Goal: Task Accomplishment & Management: Manage account settings

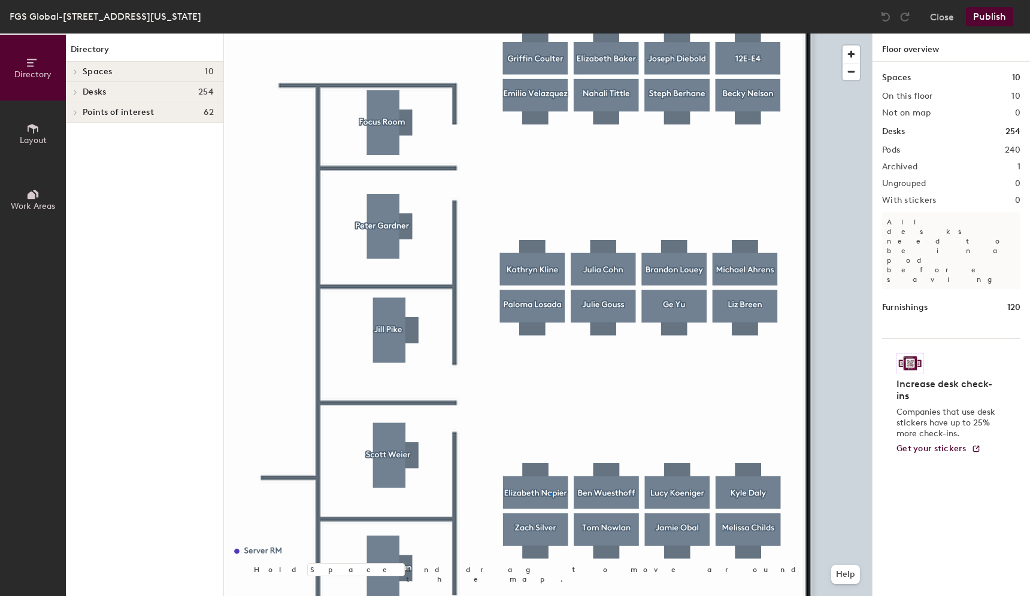
click at [550, 34] on div at bounding box center [548, 34] width 648 height 0
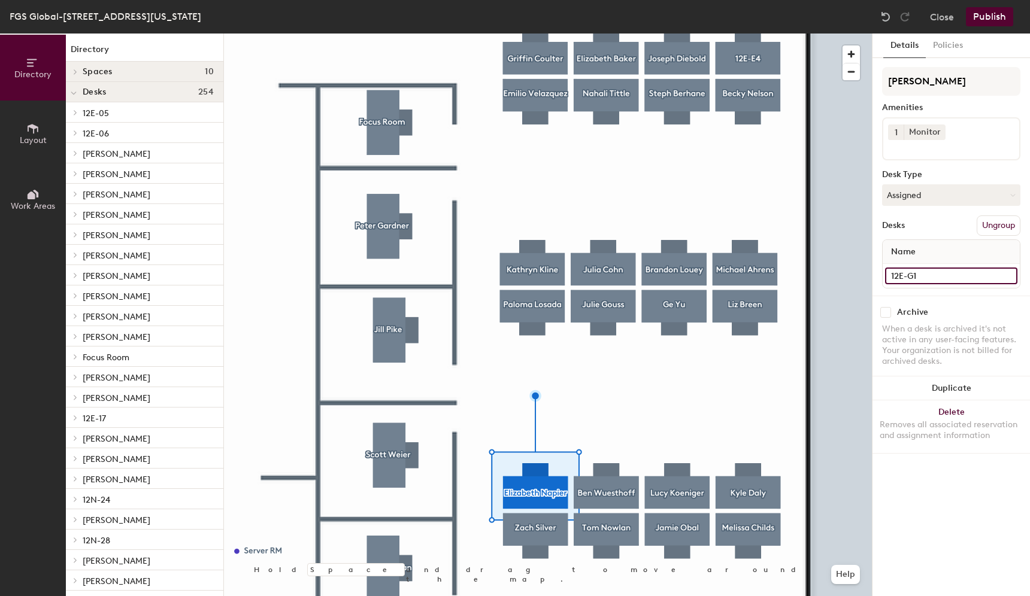
click at [924, 272] on input "12E-G1" at bounding box center [951, 276] width 132 height 17
drag, startPoint x: 972, startPoint y: 80, endPoint x: 873, endPoint y: 84, distance: 98.9
click at [873, 84] on div "Details Policies Elizabeth Napier Amenities 1 Monitor Desk Type Assigned Desks …" at bounding box center [950, 315] width 157 height 563
paste input "12E-G1"
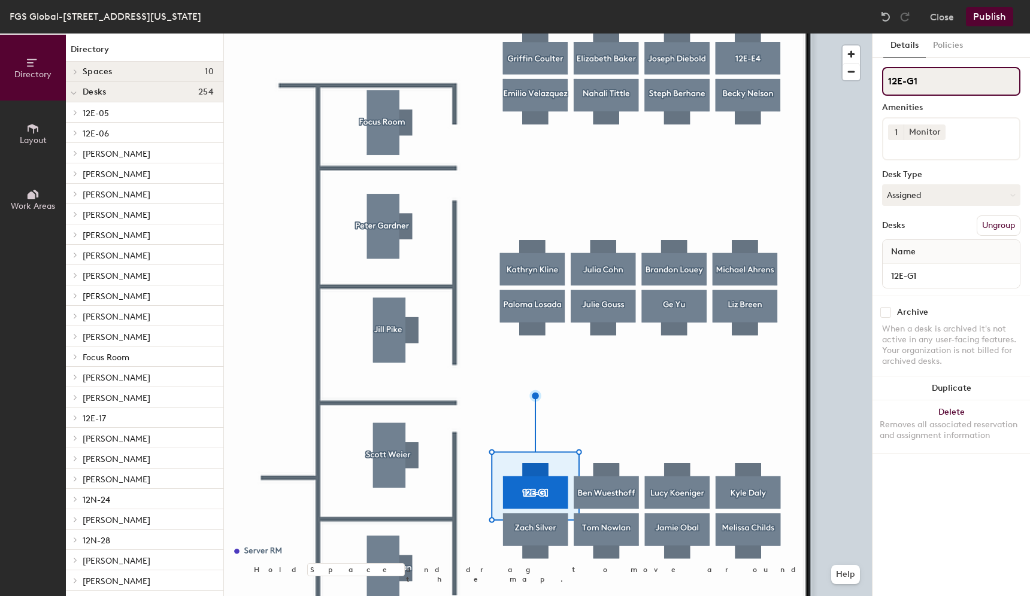
type input "12E-G1"
click at [854, 34] on div at bounding box center [548, 34] width 648 height 0
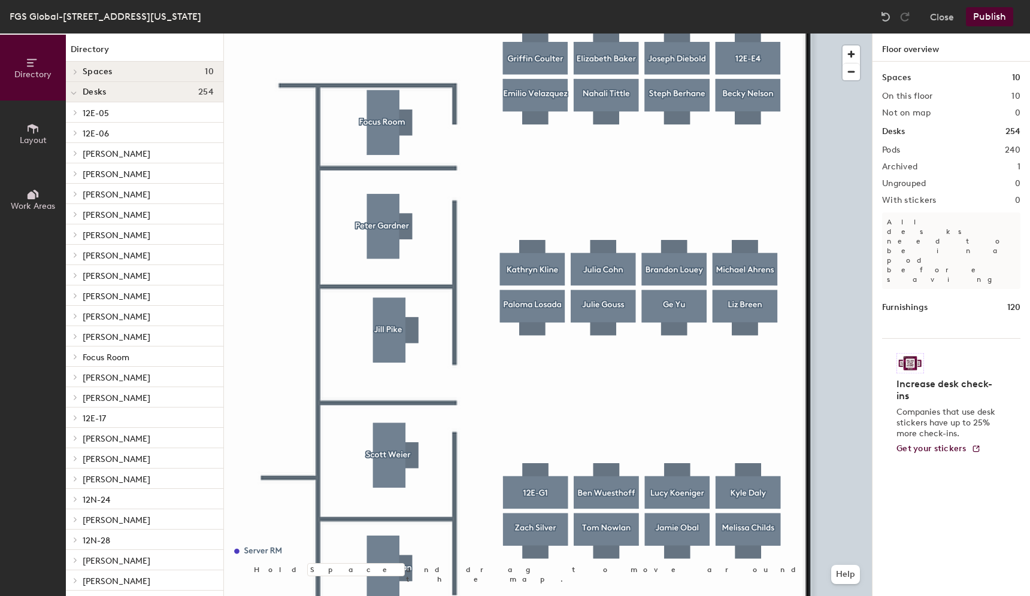
click at [992, 14] on button "Publish" at bounding box center [989, 16] width 47 height 19
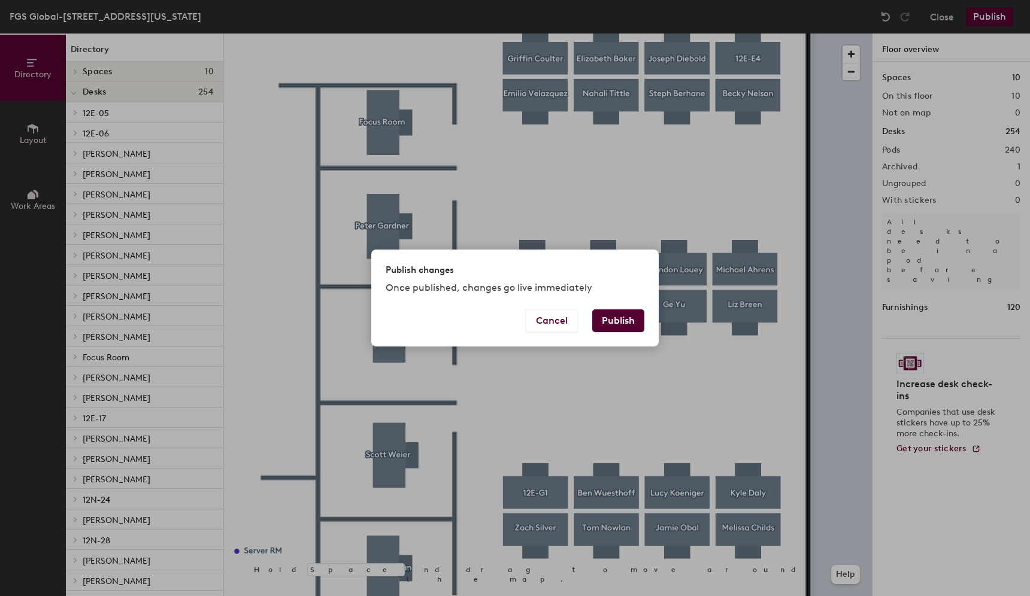
click at [630, 322] on button "Publish" at bounding box center [618, 321] width 52 height 23
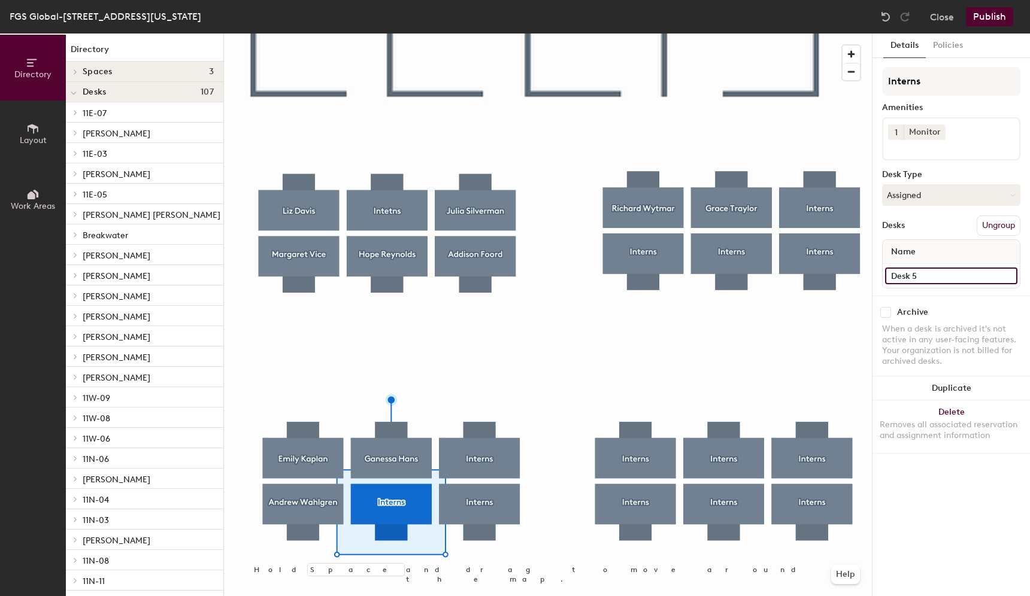
click at [935, 275] on input "Desk 5" at bounding box center [951, 276] width 132 height 17
click at [849, 84] on div "Directory Layout Work Areas Directory Spaces 3 [PERSON_NAME] [PERSON_NAME] Desk…" at bounding box center [515, 315] width 1030 height 563
paste input "Desk 5"
type input "Desk 5"
click at [941, 191] on button "Assigned" at bounding box center [951, 195] width 138 height 22
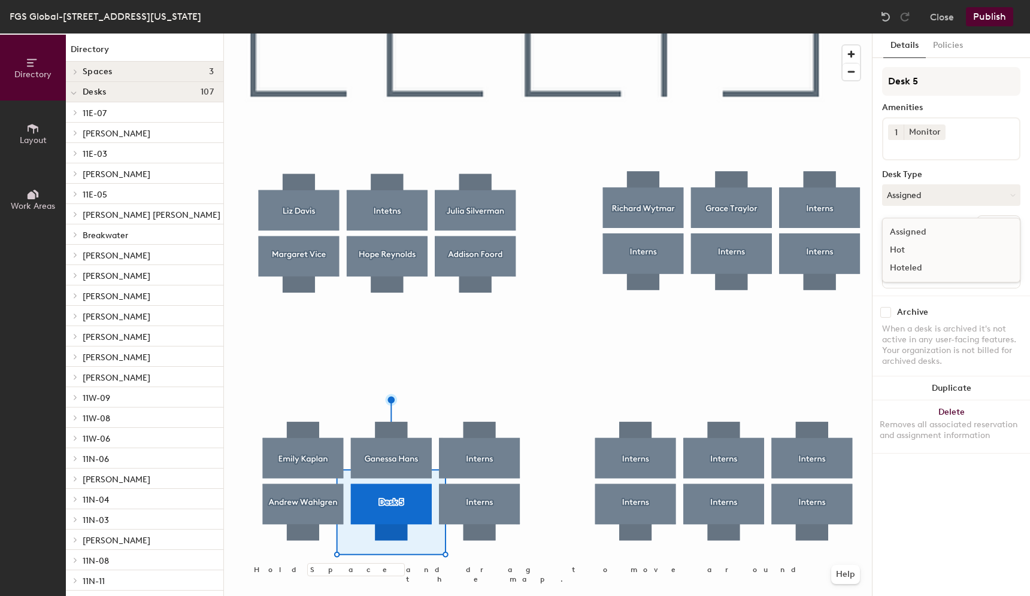
click at [903, 265] on div "Hoteled" at bounding box center [943, 268] width 120 height 18
click at [634, 34] on div at bounding box center [548, 34] width 648 height 0
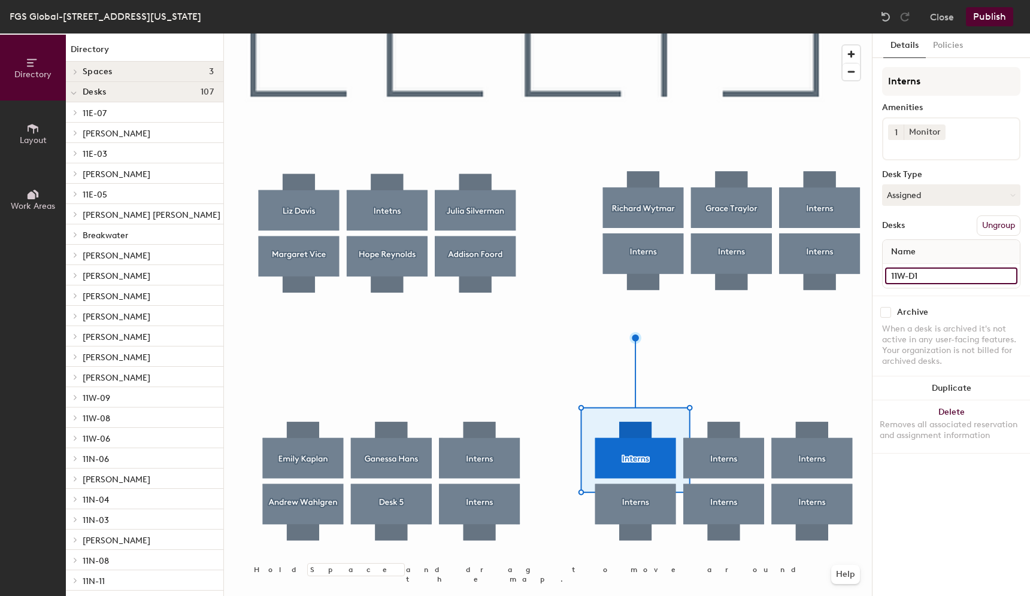
click at [924, 277] on input "11W-D1" at bounding box center [951, 276] width 132 height 17
drag, startPoint x: 930, startPoint y: 78, endPoint x: 887, endPoint y: 78, distance: 42.5
click at [887, 78] on input "Interns" at bounding box center [951, 81] width 138 height 29
paste input "11W-D1"
type input "11W-D1"
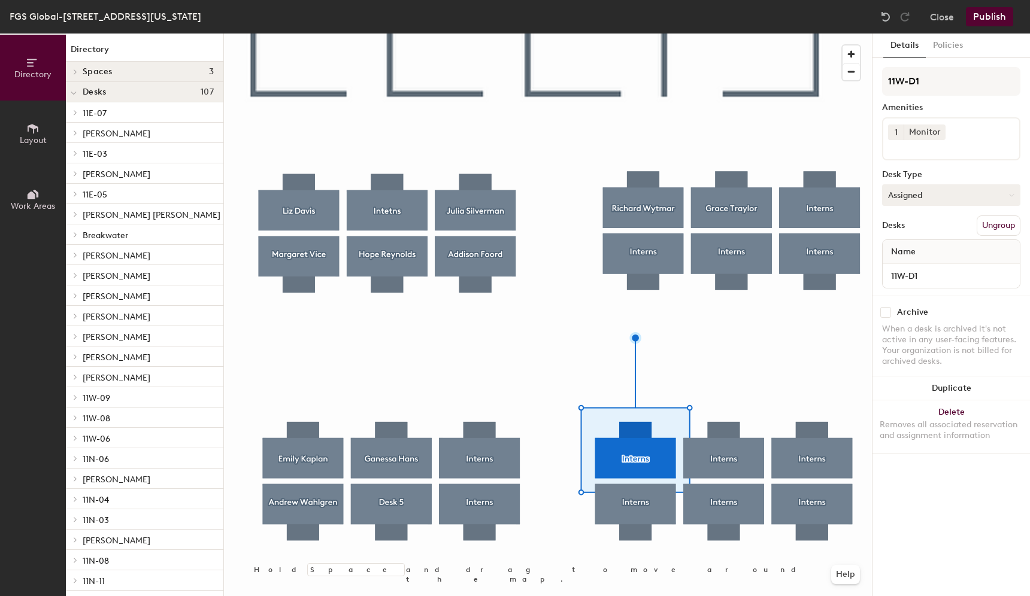
click at [933, 195] on button "Assigned" at bounding box center [951, 195] width 138 height 22
click at [907, 266] on div "Hoteled" at bounding box center [943, 268] width 120 height 18
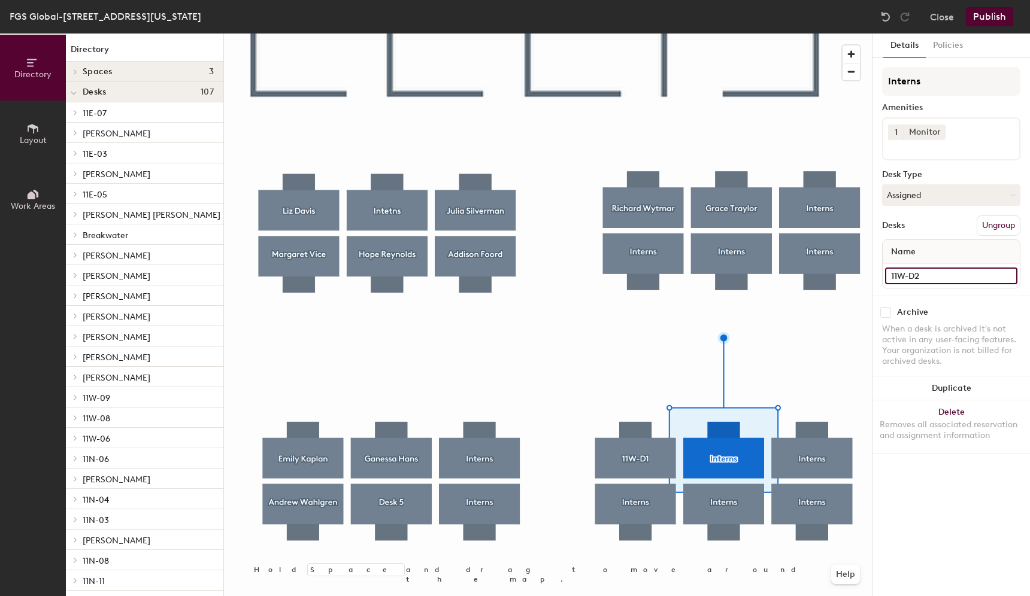
click at [920, 278] on input "11W-D2" at bounding box center [951, 276] width 132 height 17
drag, startPoint x: 931, startPoint y: 78, endPoint x: 856, endPoint y: 79, distance: 74.9
click at [856, 79] on div "Directory Layout Work Areas Directory Spaces 3 [PERSON_NAME] [PERSON_NAME] Desk…" at bounding box center [515, 315] width 1030 height 563
paste input "11W-D2"
type input "11W-D2"
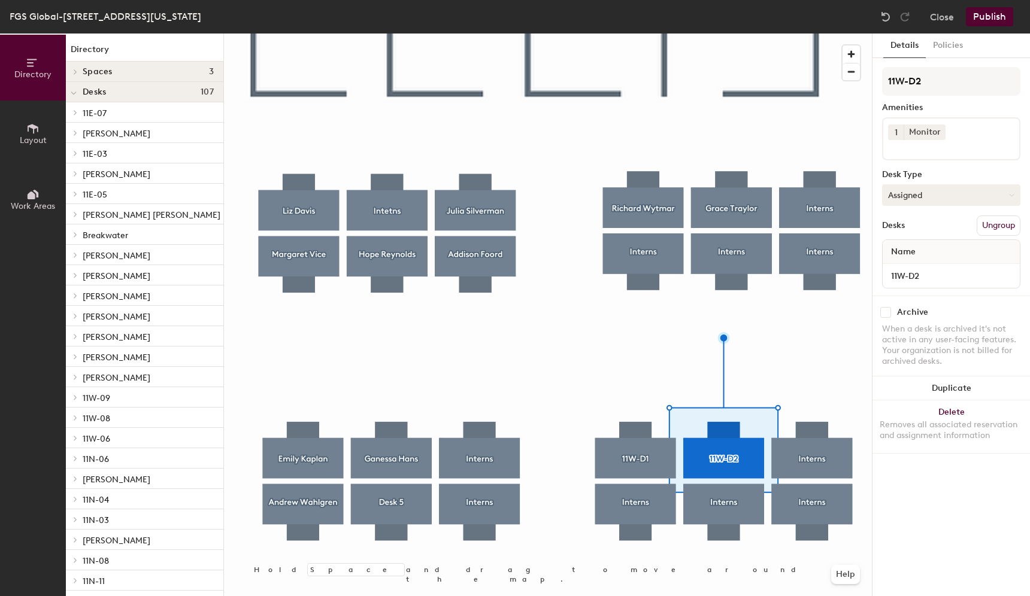
click at [913, 184] on button "Assigned" at bounding box center [951, 195] width 138 height 22
click at [911, 266] on div "Hoteled" at bounding box center [943, 268] width 120 height 18
click at [805, 34] on div at bounding box center [548, 34] width 648 height 0
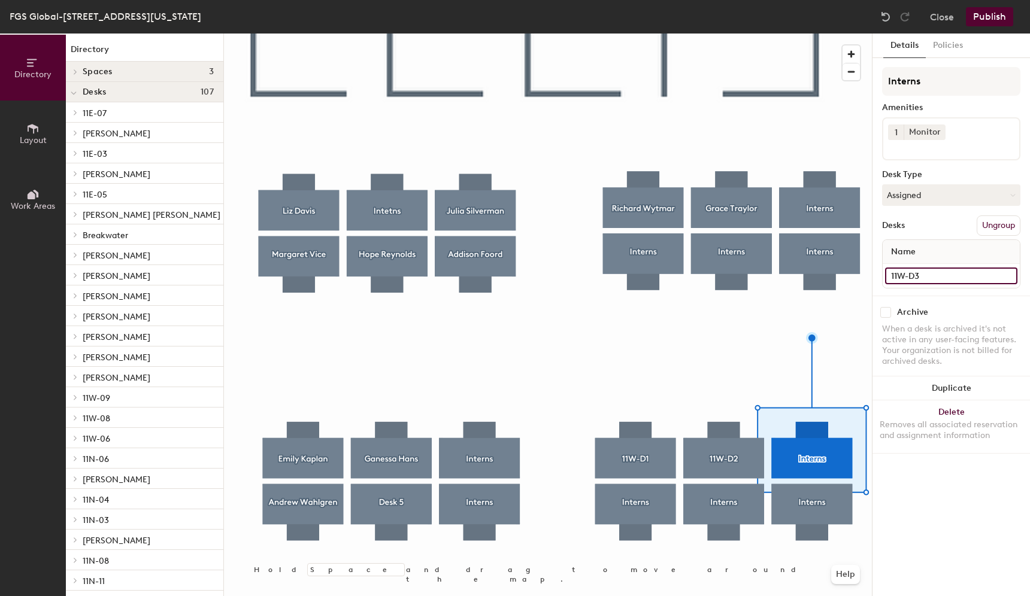
click at [917, 274] on input "11W-D3" at bounding box center [951, 276] width 132 height 17
click at [928, 84] on input "Interns" at bounding box center [951, 81] width 138 height 29
click at [863, 84] on div "Directory Layout Work Areas Directory Spaces 3 [PERSON_NAME] [PERSON_NAME] Desk…" at bounding box center [515, 315] width 1030 height 563
paste input "11W-D3"
type input "11W-D3"
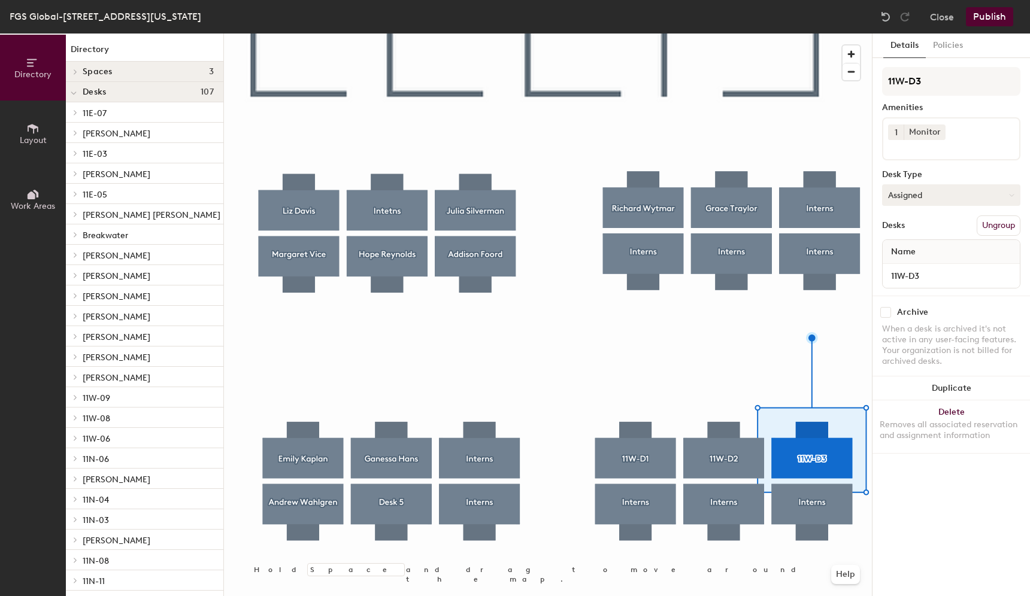
click at [897, 192] on button "Assigned" at bounding box center [951, 195] width 138 height 22
click at [904, 271] on div "Hoteled" at bounding box center [943, 268] width 120 height 18
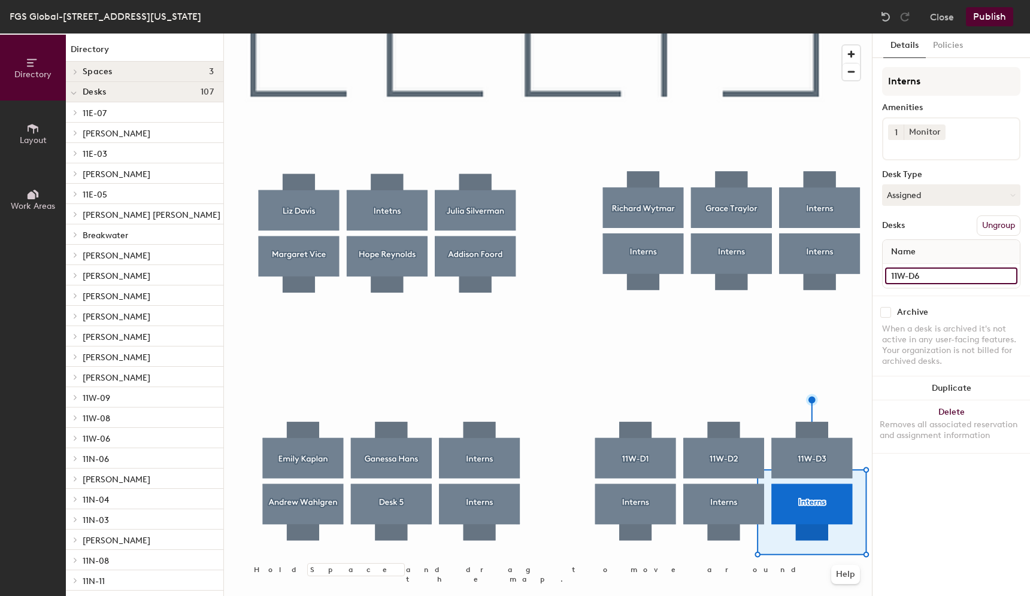
click at [923, 275] on input "11W-D6" at bounding box center [951, 276] width 132 height 17
click at [922, 195] on button "Assigned" at bounding box center [951, 195] width 138 height 22
click at [904, 265] on div "Hoteled" at bounding box center [943, 268] width 120 height 18
drag, startPoint x: 929, startPoint y: 88, endPoint x: 880, endPoint y: 84, distance: 48.6
click at [880, 84] on div "Details Policies Interns Amenities 1 Monitor Desk Type Hoteled Desks Ungroup Na…" at bounding box center [950, 315] width 157 height 563
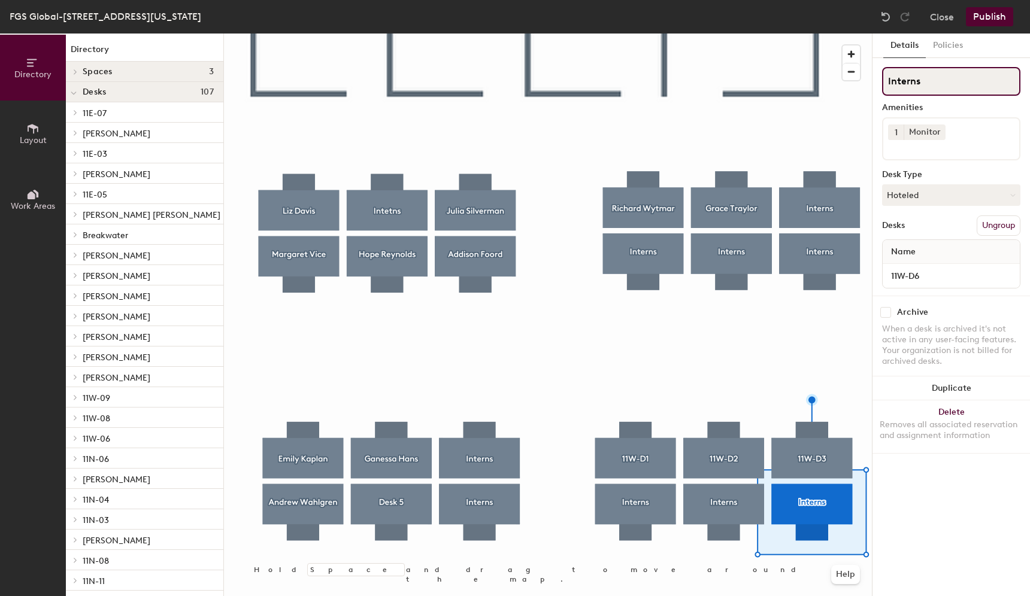
paste input "11W-D6"
type input "11W-D6"
click at [733, 34] on div at bounding box center [548, 34] width 648 height 0
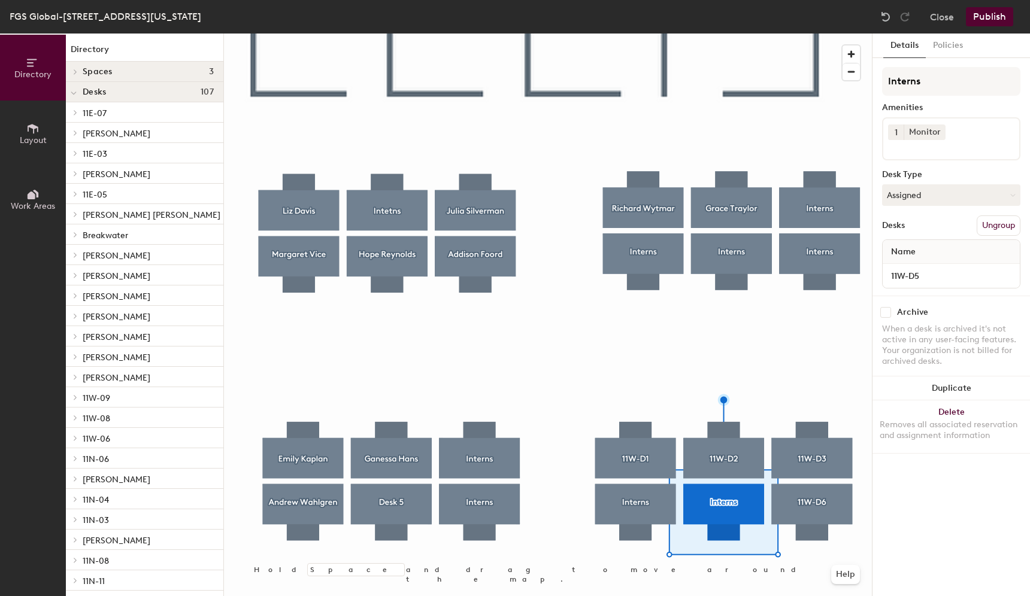
click at [921, 266] on div "11W-D5" at bounding box center [951, 276] width 137 height 24
click at [921, 275] on input "11W-D5" at bounding box center [951, 276] width 132 height 17
click at [920, 191] on button "Assigned" at bounding box center [951, 195] width 138 height 22
click at [901, 265] on div "Hoteled" at bounding box center [943, 268] width 120 height 18
drag, startPoint x: 929, startPoint y: 84, endPoint x: 889, endPoint y: 84, distance: 40.1
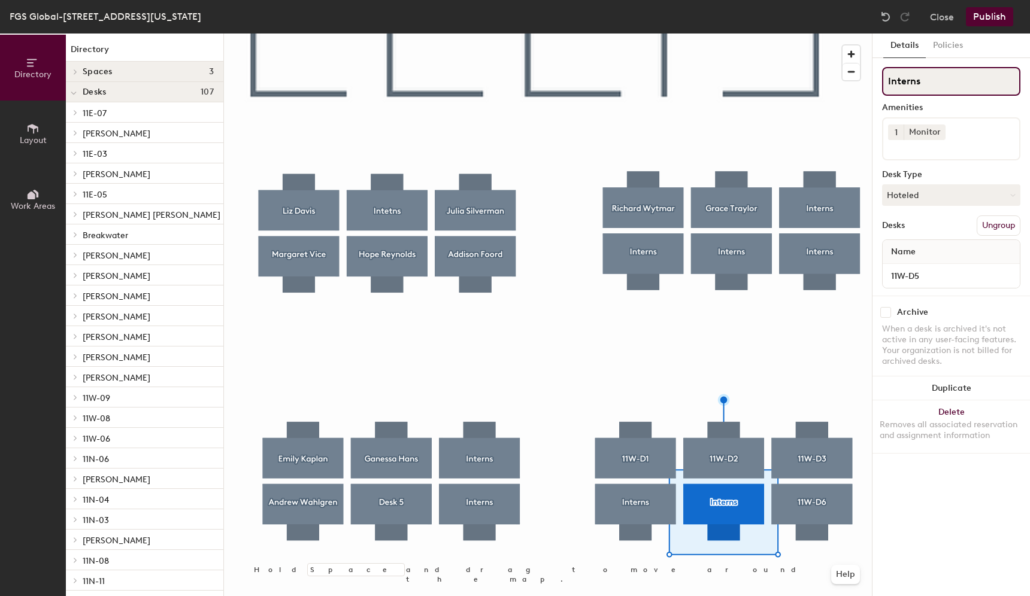
click at [889, 84] on input "Interns" at bounding box center [951, 81] width 138 height 29
paste input "11W-D5"
type input "11W-D5"
click at [644, 34] on div at bounding box center [548, 34] width 648 height 0
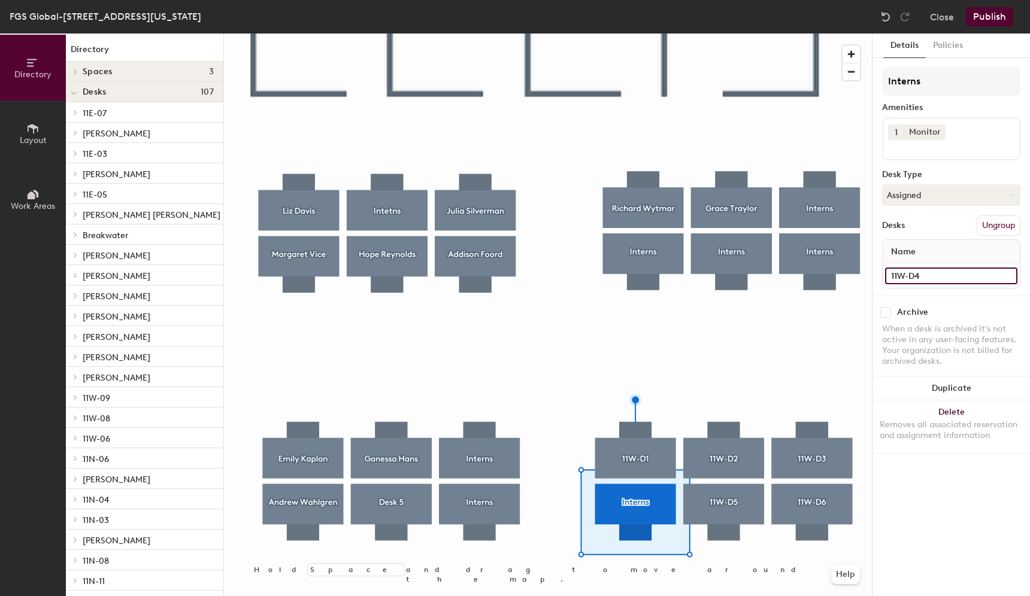
click at [919, 276] on input "11W-D4" at bounding box center [951, 276] width 132 height 17
click at [947, 189] on button "Assigned" at bounding box center [951, 195] width 138 height 22
click at [898, 263] on div "Hoteled" at bounding box center [943, 268] width 120 height 18
click at [866, 82] on div "Directory Layout Work Areas Directory Spaces 3 [PERSON_NAME] [PERSON_NAME] Desk…" at bounding box center [515, 315] width 1030 height 563
paste input "11W-D4"
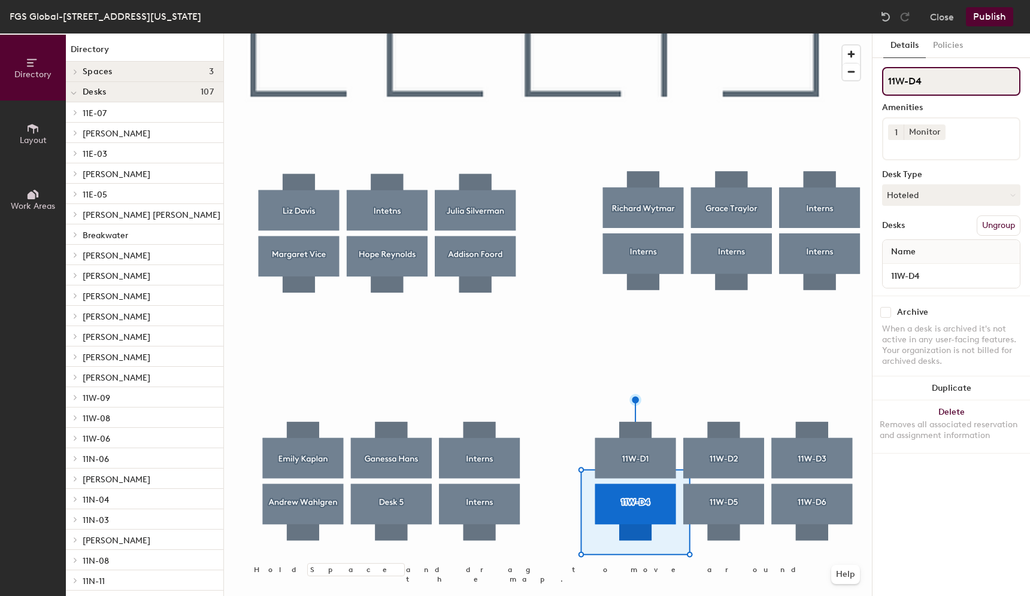
type input "11W-D4"
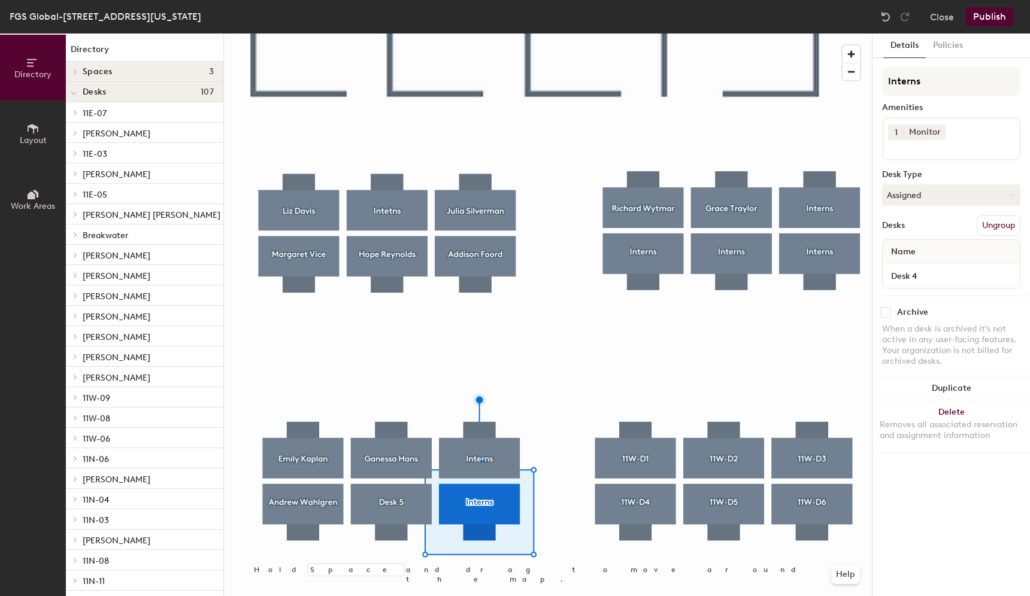
drag, startPoint x: 921, startPoint y: 87, endPoint x: 871, endPoint y: 83, distance: 49.9
click at [480, 34] on div at bounding box center [548, 34] width 648 height 0
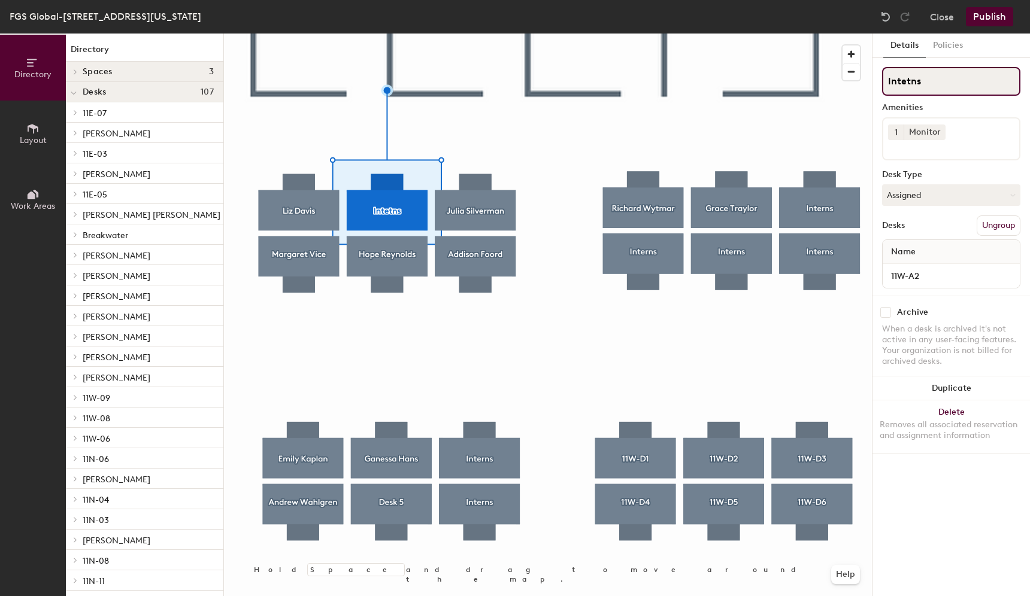
click at [925, 84] on input "Intetns" at bounding box center [951, 81] width 138 height 29
click at [988, 79] on input "Research Intetns" at bounding box center [951, 81] width 138 height 29
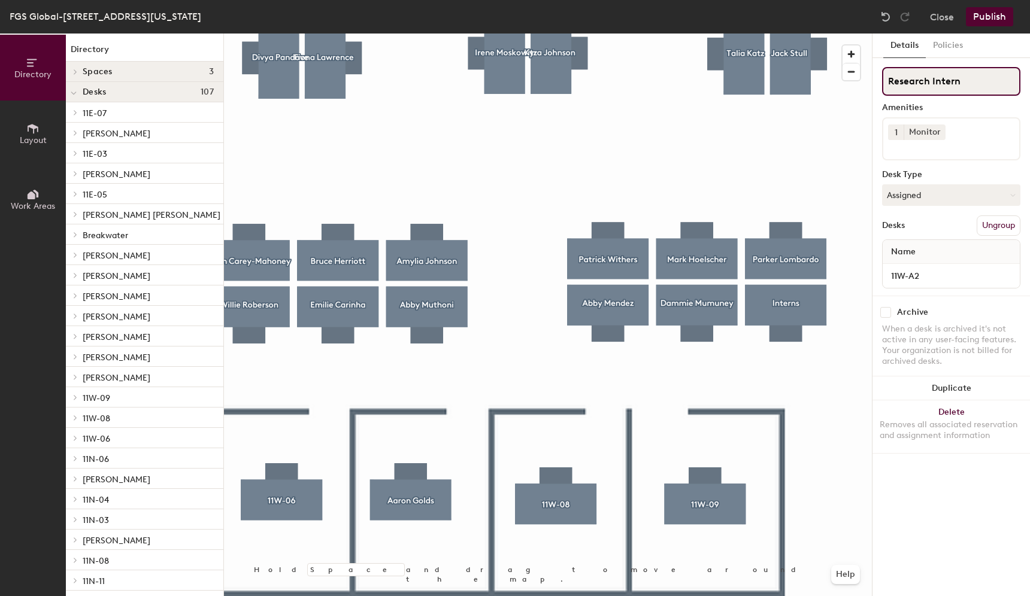
type input "Research Intern"
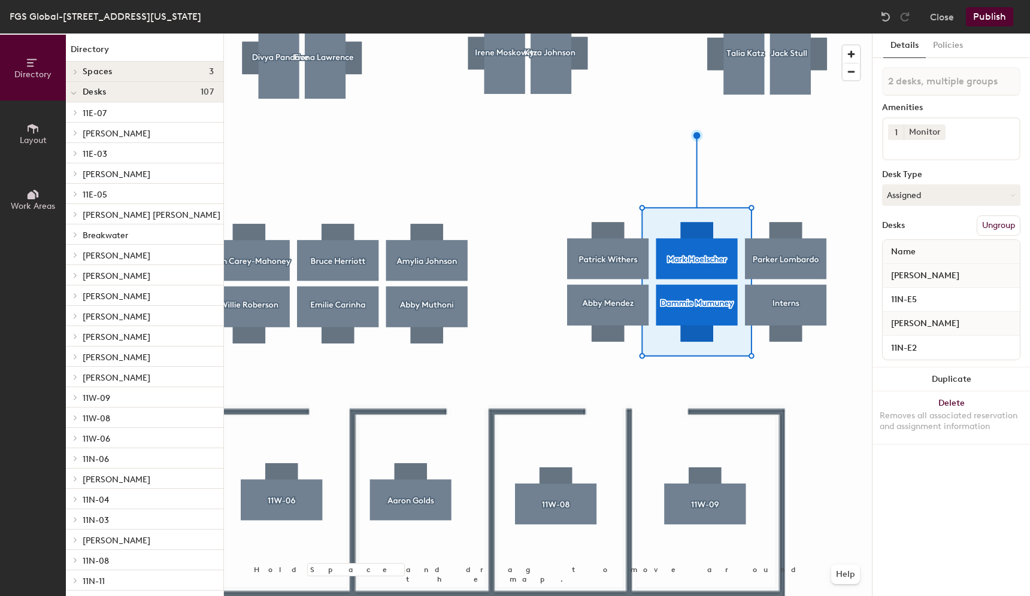
click at [731, 34] on div at bounding box center [548, 34] width 648 height 0
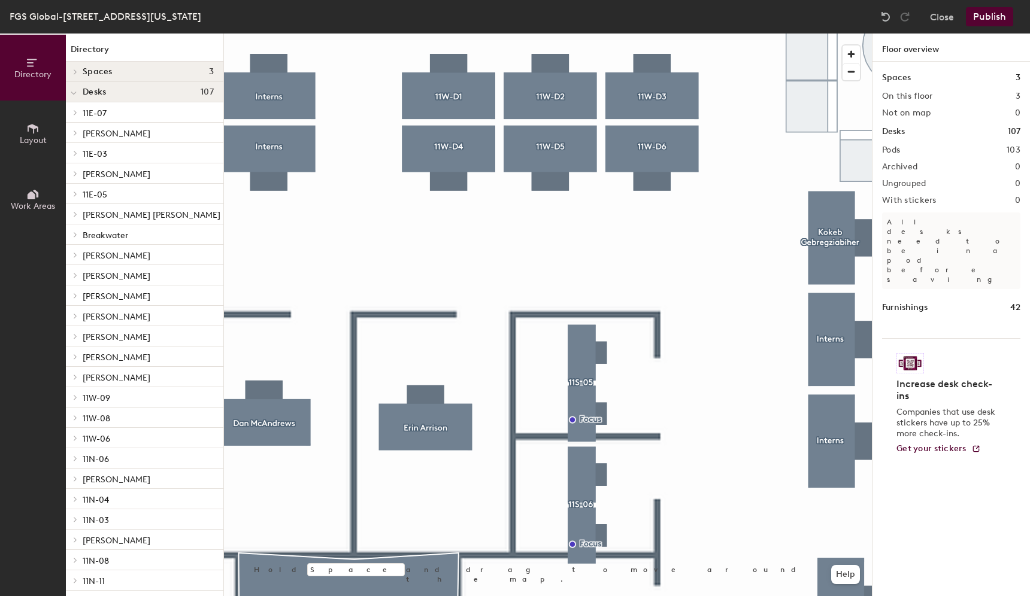
click at [836, 34] on div at bounding box center [548, 34] width 648 height 0
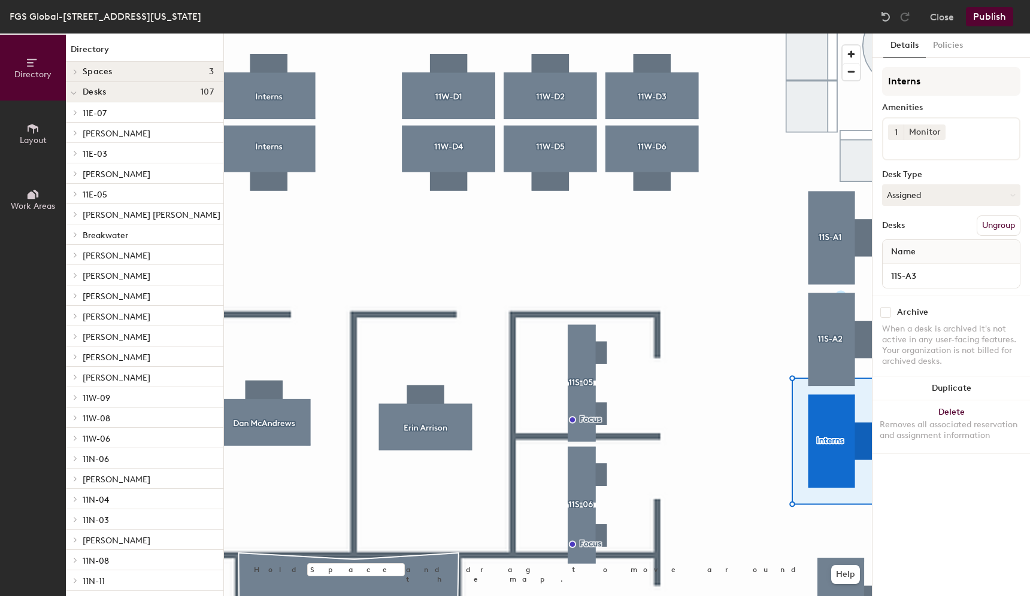
click at [948, 206] on div "Interns Amenities 1 Monitor Desk Type Assigned Desks Ungroup Name 11S-A3" at bounding box center [951, 181] width 138 height 229
click at [941, 201] on button "Assigned" at bounding box center [951, 195] width 138 height 22
click at [911, 265] on div "Hoteled" at bounding box center [943, 268] width 120 height 18
drag, startPoint x: 925, startPoint y: 83, endPoint x: 884, endPoint y: 83, distance: 40.1
click at [884, 83] on input "Interns" at bounding box center [951, 81] width 138 height 29
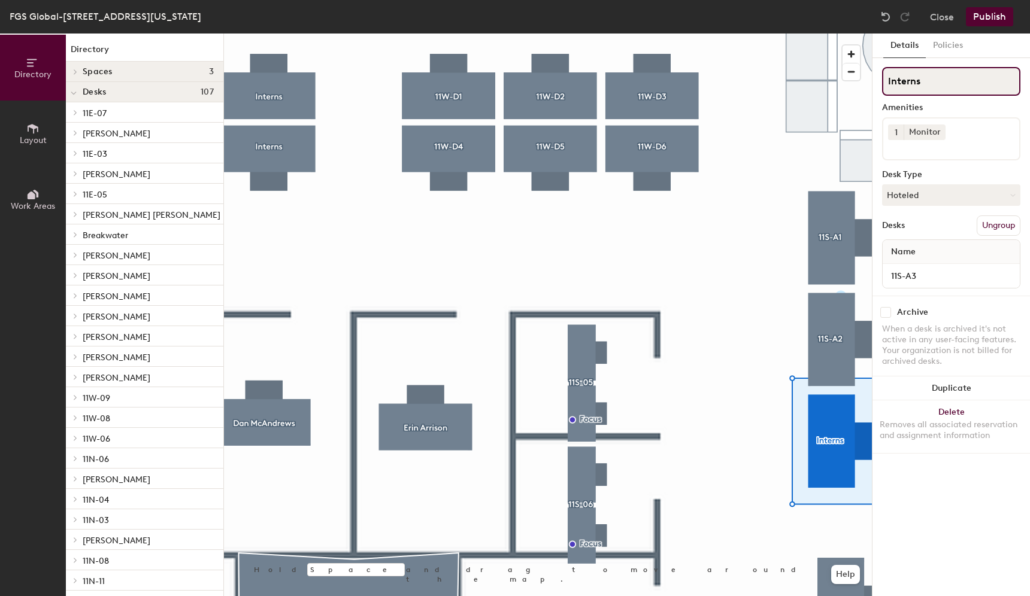
paste input "11S-A3"
type input "11S-A3"
click at [996, 14] on button "Publish" at bounding box center [989, 16] width 47 height 19
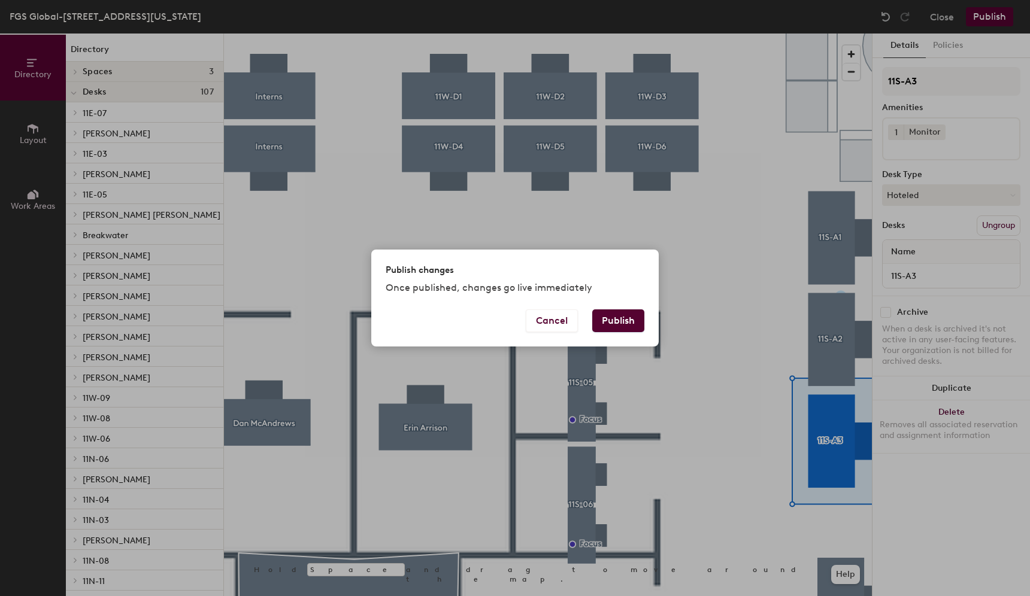
click at [632, 318] on button "Publish" at bounding box center [618, 321] width 52 height 23
